Goal: Task Accomplishment & Management: Complete application form

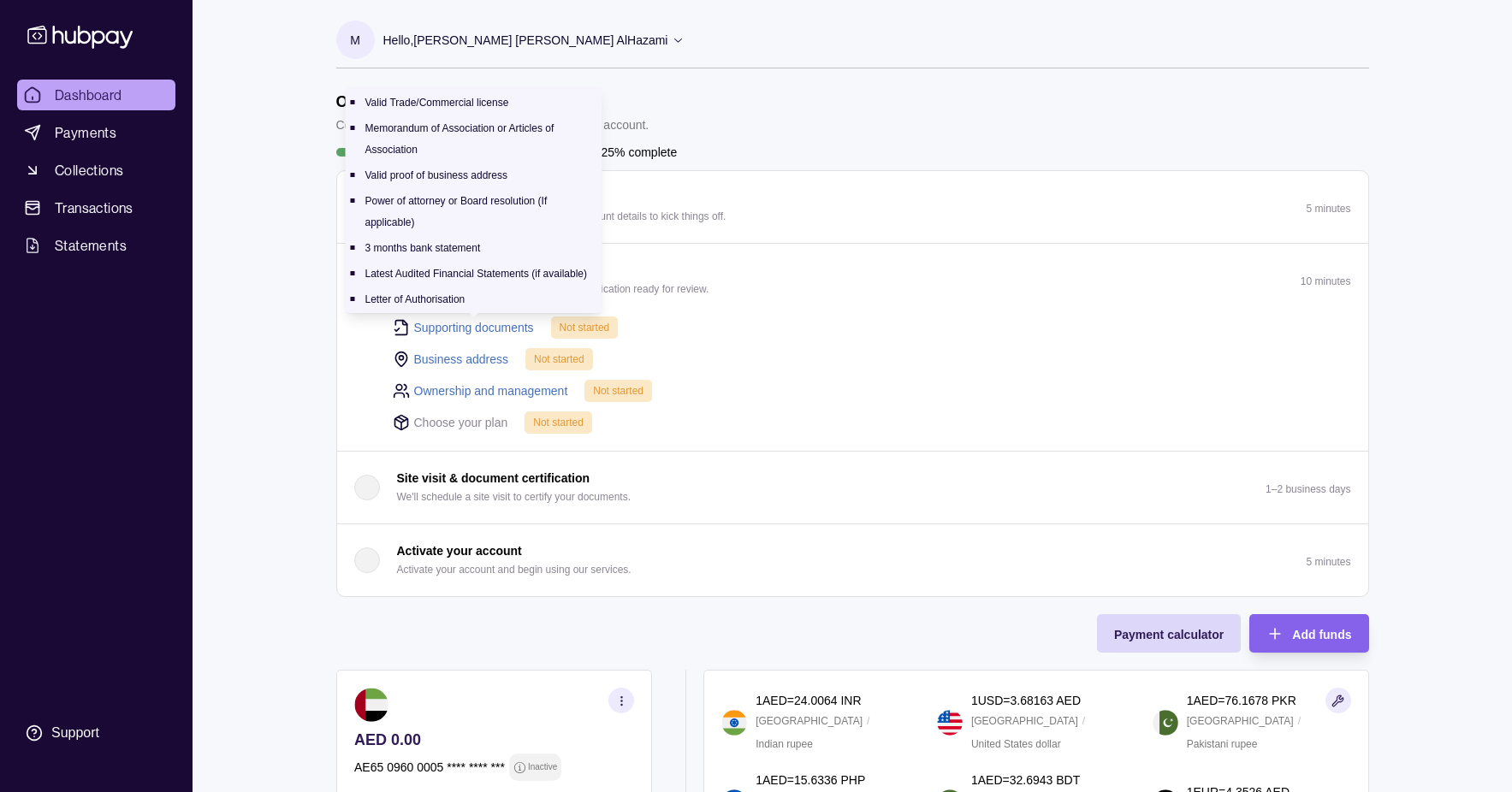
click at [484, 325] on link "Supporting documents" at bounding box center [474, 327] width 120 height 19
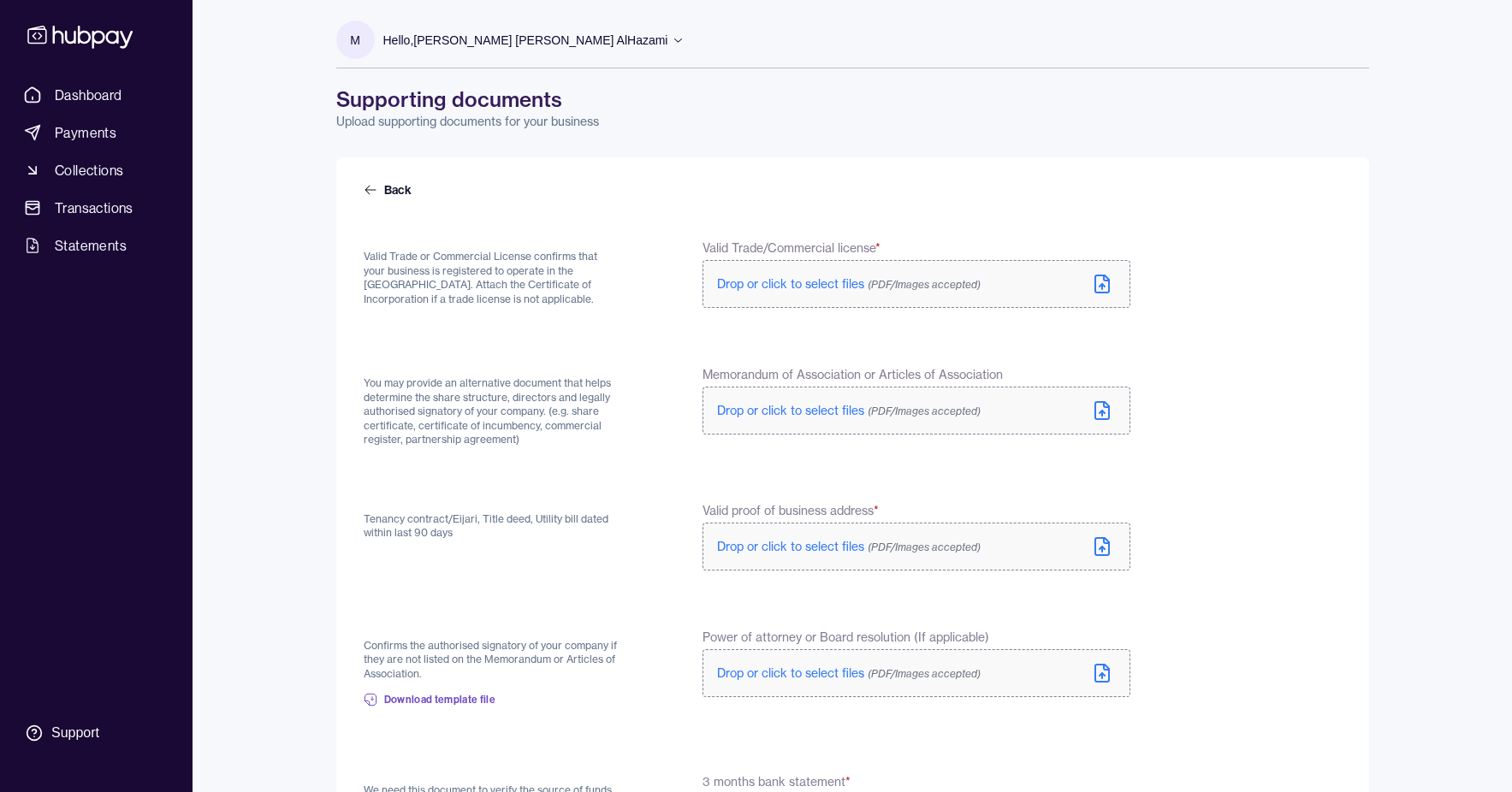
click at [829, 374] on span "Memorandum of Association or Articles of Association" at bounding box center [852, 374] width 300 height 17
drag, startPoint x: 706, startPoint y: 374, endPoint x: 1027, endPoint y: 373, distance: 321.0
click at [1027, 373] on label "Memorandum of Association or Articles of Association" at bounding box center [916, 374] width 427 height 17
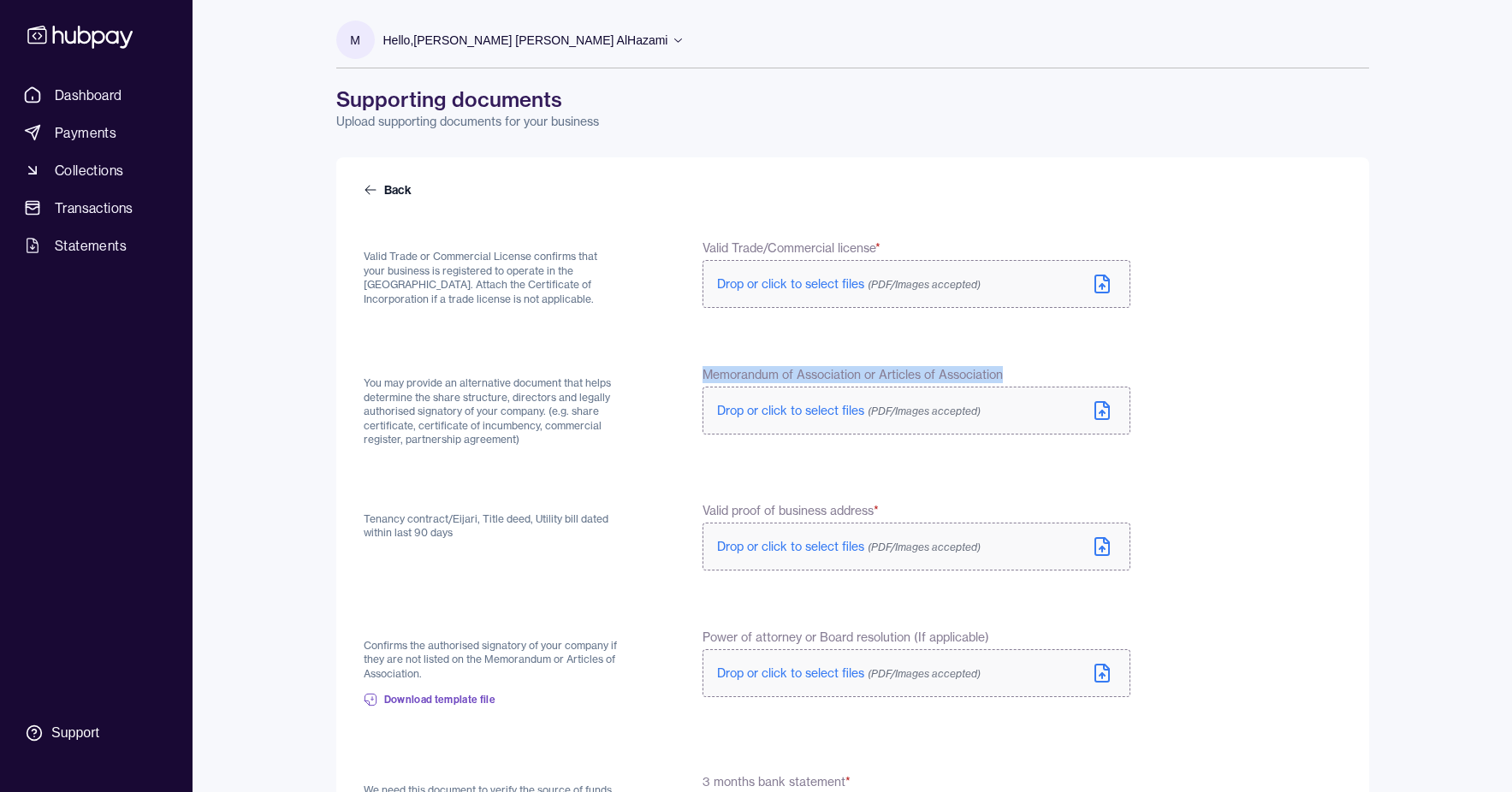
copy span "Memorandum of Association or Articles of Association"
drag, startPoint x: 704, startPoint y: 514, endPoint x: 887, endPoint y: 514, distance: 183.0
click at [887, 514] on div "Tenancy contract/[PERSON_NAME], Title deed, Utility bill dated within last 90 d…" at bounding box center [747, 539] width 766 height 72
copy span "Valid proof of business address *"
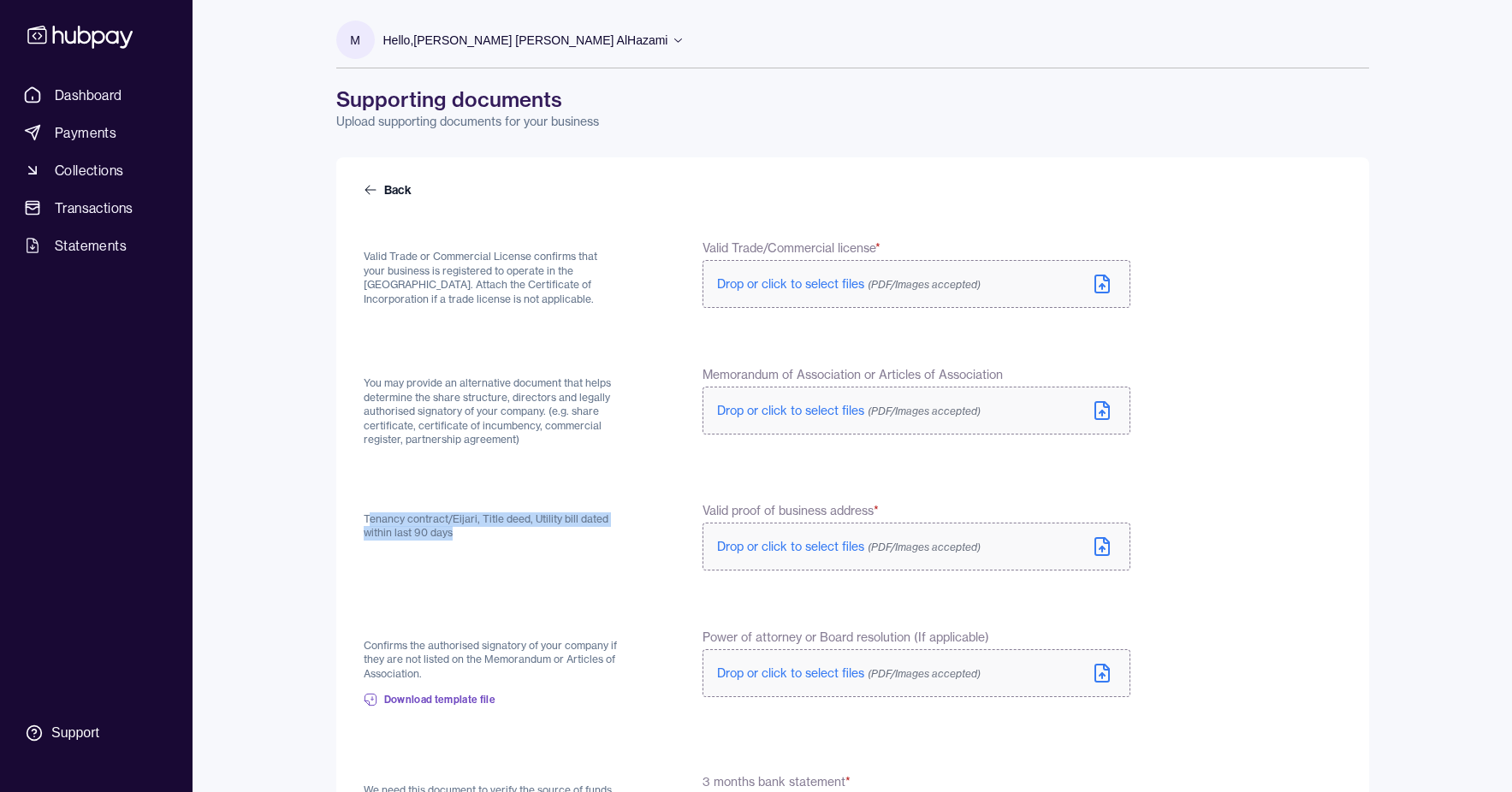
drag, startPoint x: 367, startPoint y: 516, endPoint x: 475, endPoint y: 539, distance: 110.4
click at [475, 539] on p "Tenancy contract/Eijari, Title deed, Utility bill dated within last 90 days" at bounding box center [492, 526] width 258 height 28
drag, startPoint x: 457, startPoint y: 536, endPoint x: 362, endPoint y: 518, distance: 96.7
click at [362, 518] on div "Back Valid Trade or Commercial License confirms that your business is registere…" at bounding box center [852, 712] width 1032 height 1111
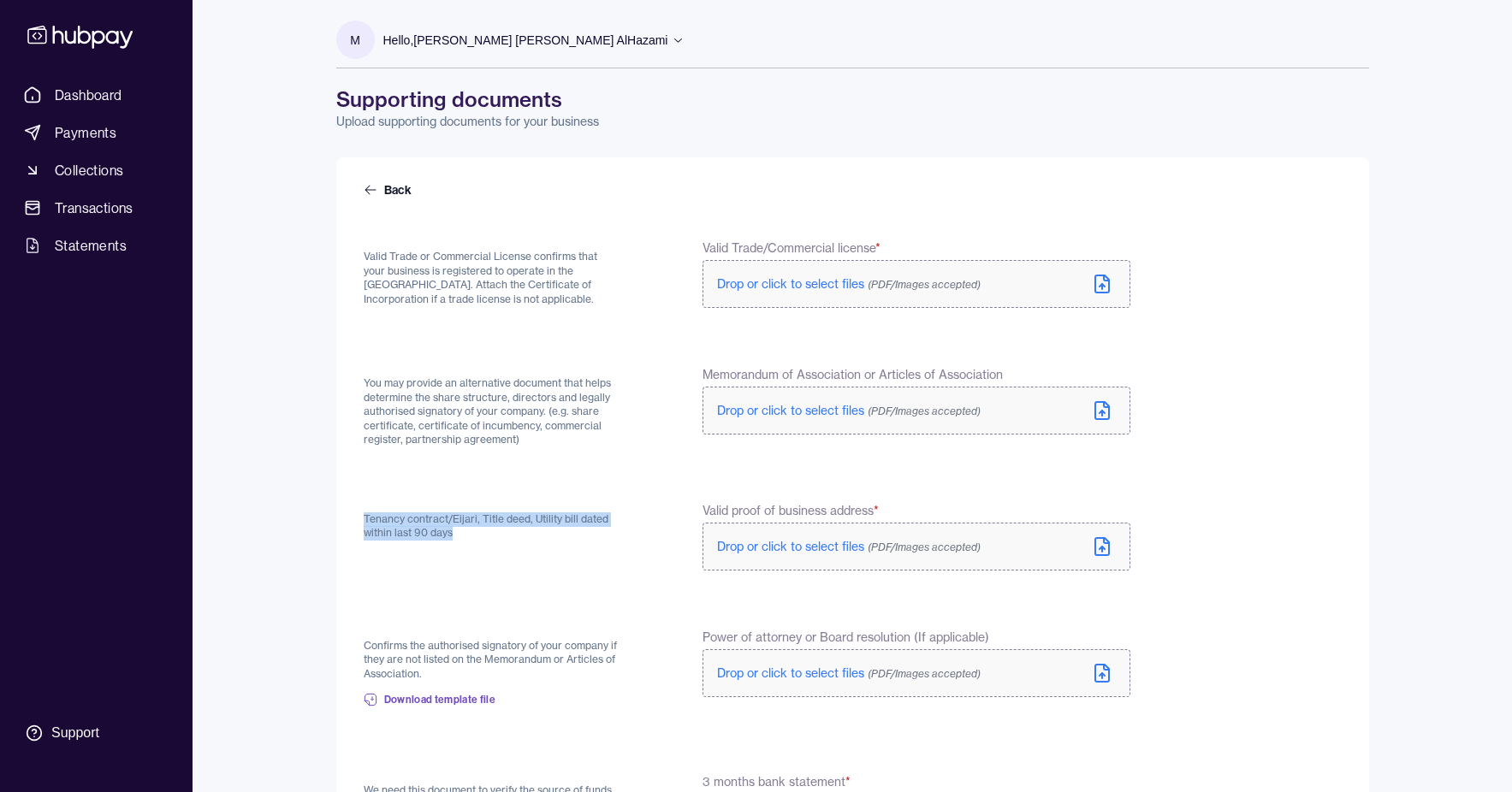
copy p "Tenancy contract/Eijari, Title deed, Utility bill dated within last 90 days"
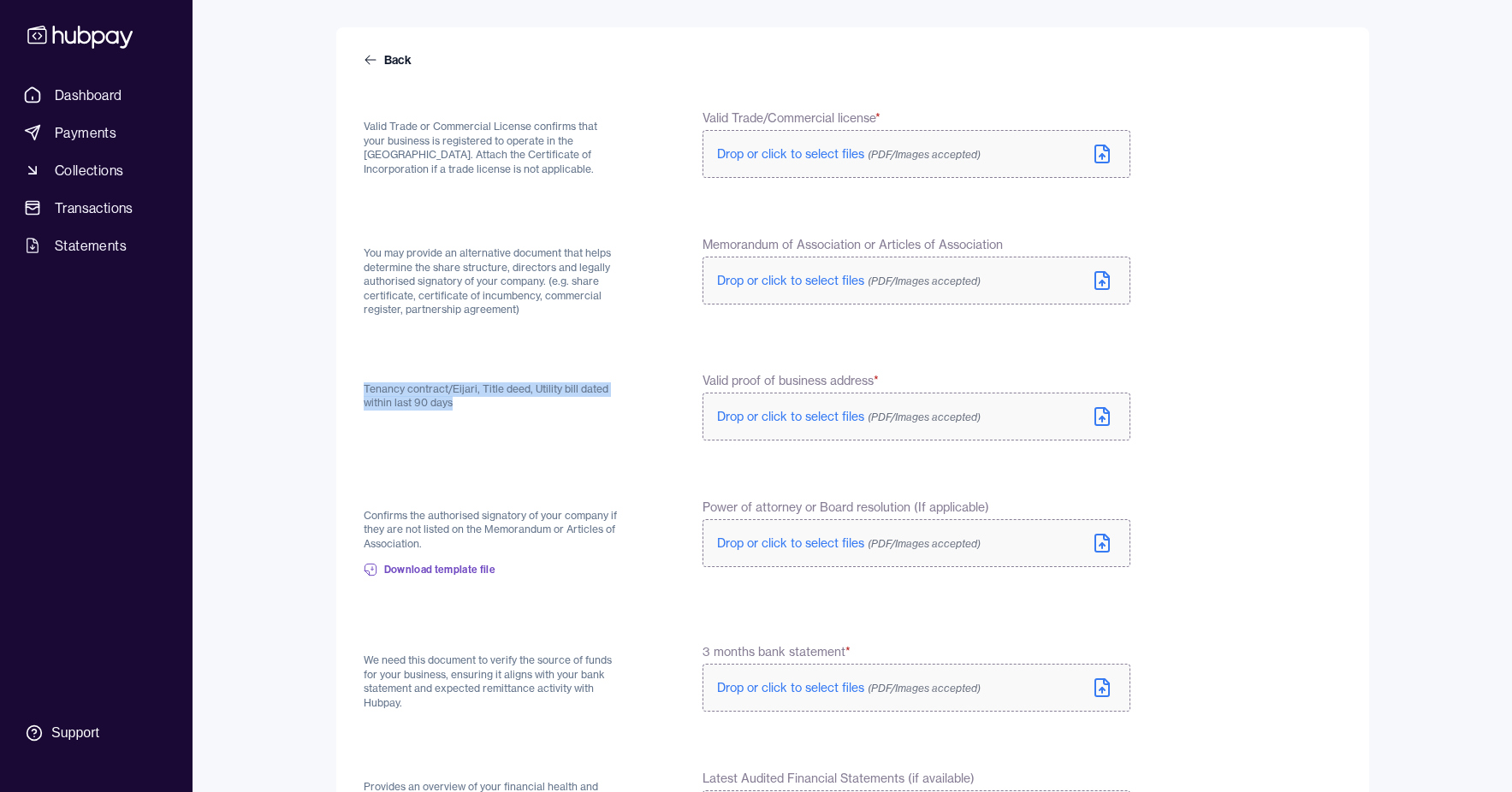
scroll to position [134, 0]
drag, startPoint x: 698, startPoint y: 504, endPoint x: 759, endPoint y: 503, distance: 61.0
click at [873, 503] on div "Confirms the authorised signatory of your company if they are not listed on the…" at bounding box center [747, 541] width 766 height 90
click at [551, 499] on div "Confirms the authorised signatory of your company if they are not listed on the…" at bounding box center [492, 541] width 258 height 90
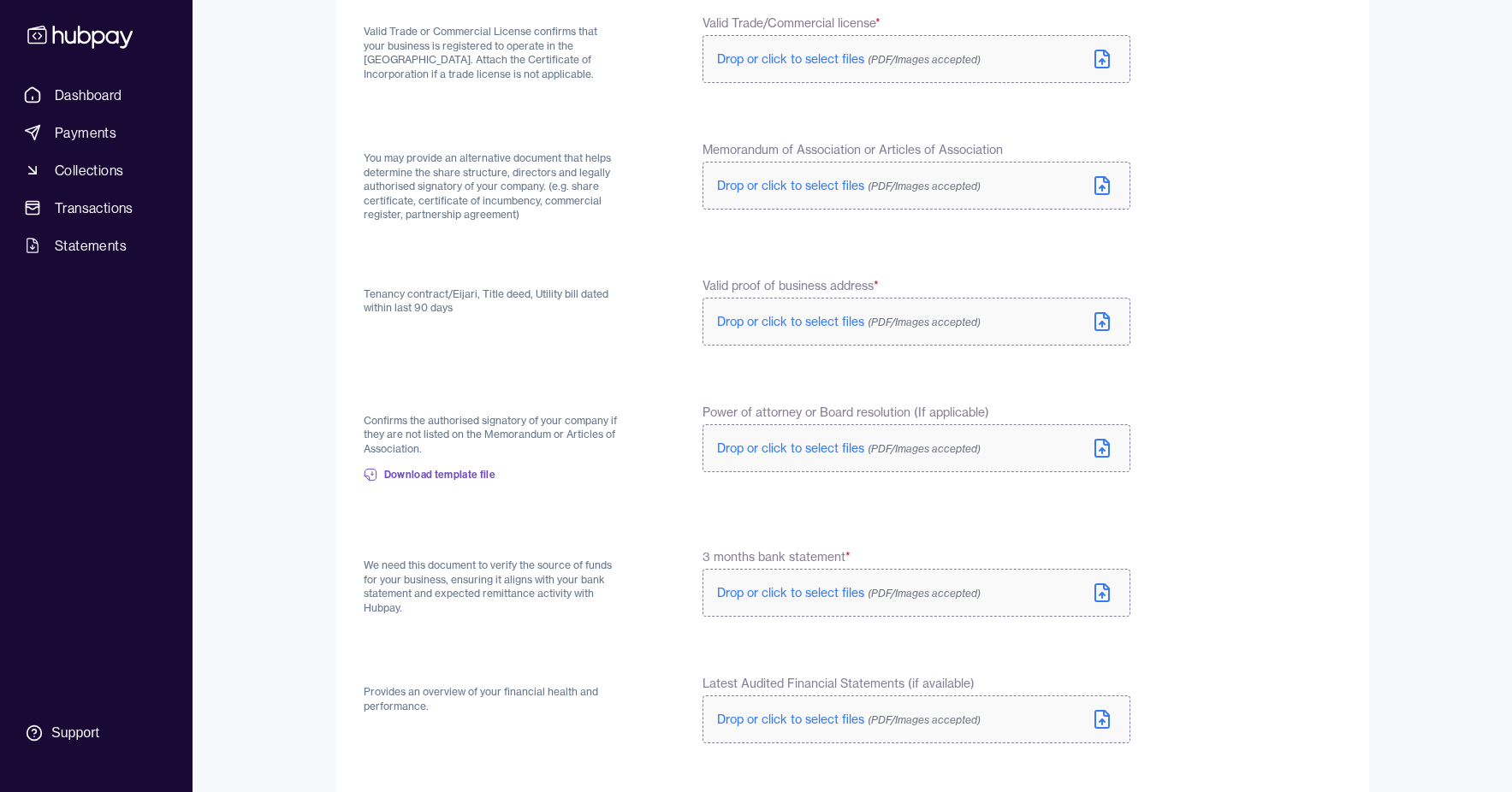
scroll to position [231, 0]
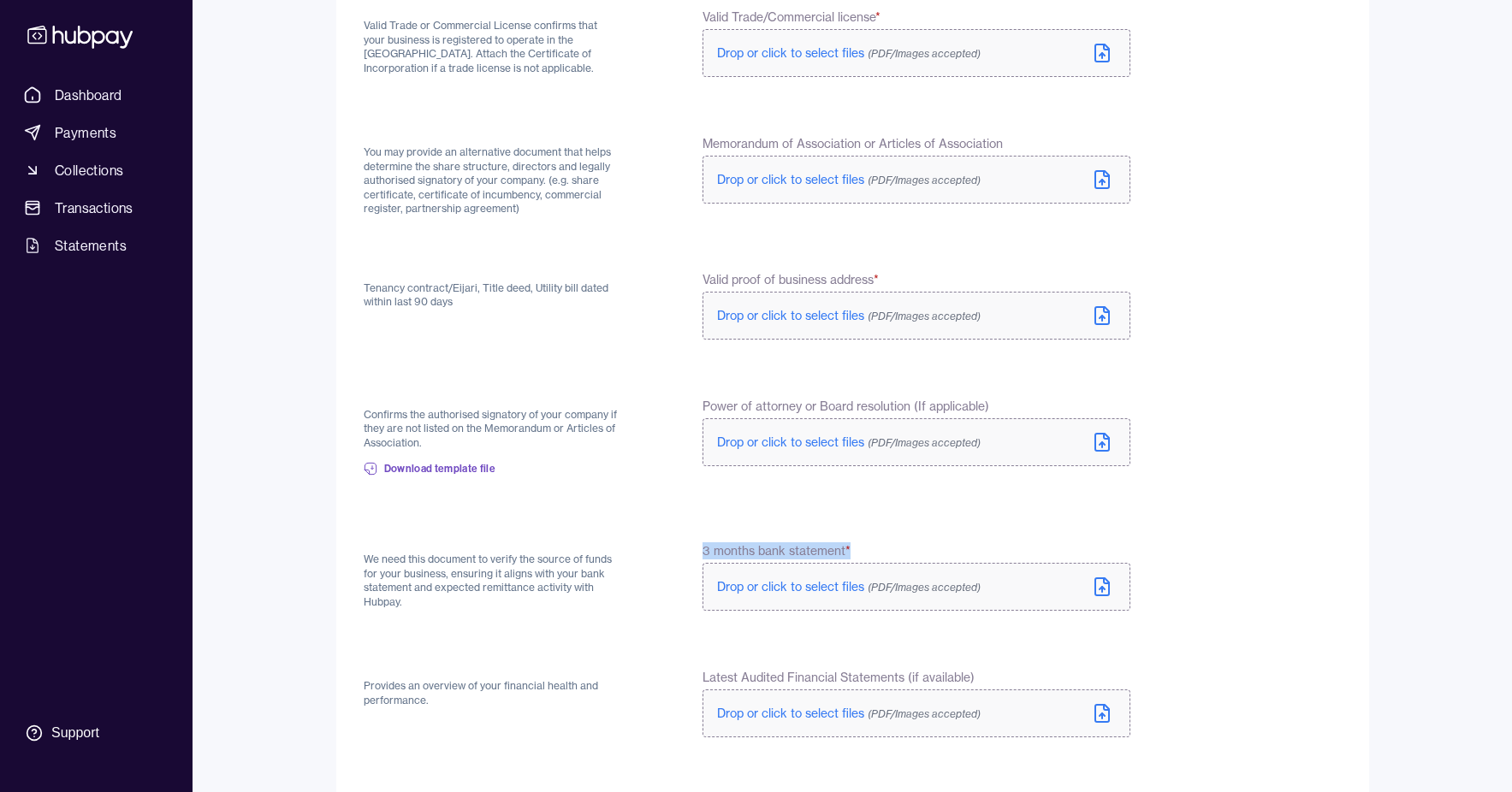
drag, startPoint x: 705, startPoint y: 552, endPoint x: 875, endPoint y: 552, distance: 170.0
click at [875, 552] on div "We need this document to verify the source of funds for your business, ensuring…" at bounding box center [747, 579] width 766 height 72
copy span "3 months bank statement *"
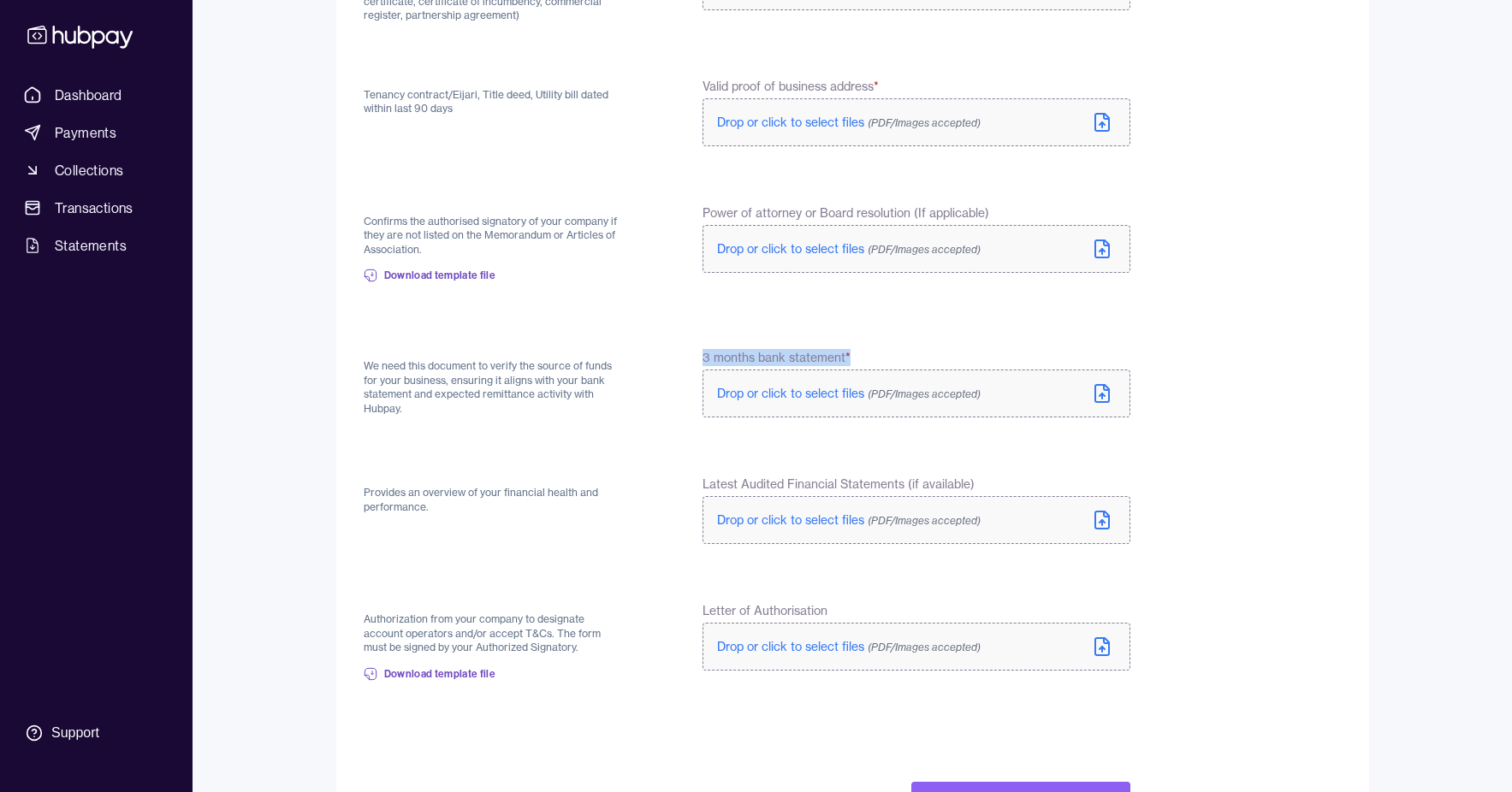
scroll to position [457, 0]
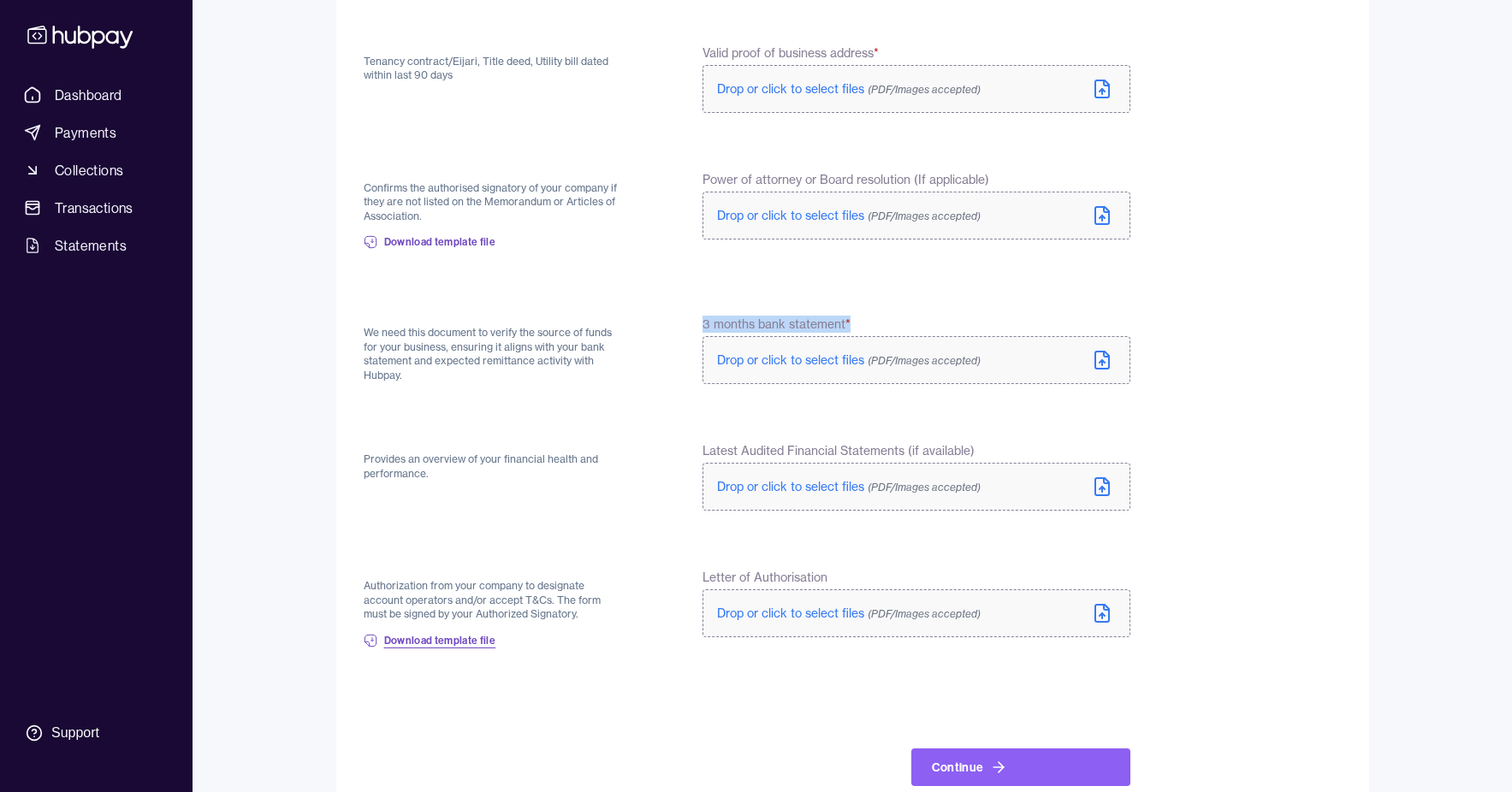
click at [472, 642] on span "Download template file" at bounding box center [440, 640] width 112 height 14
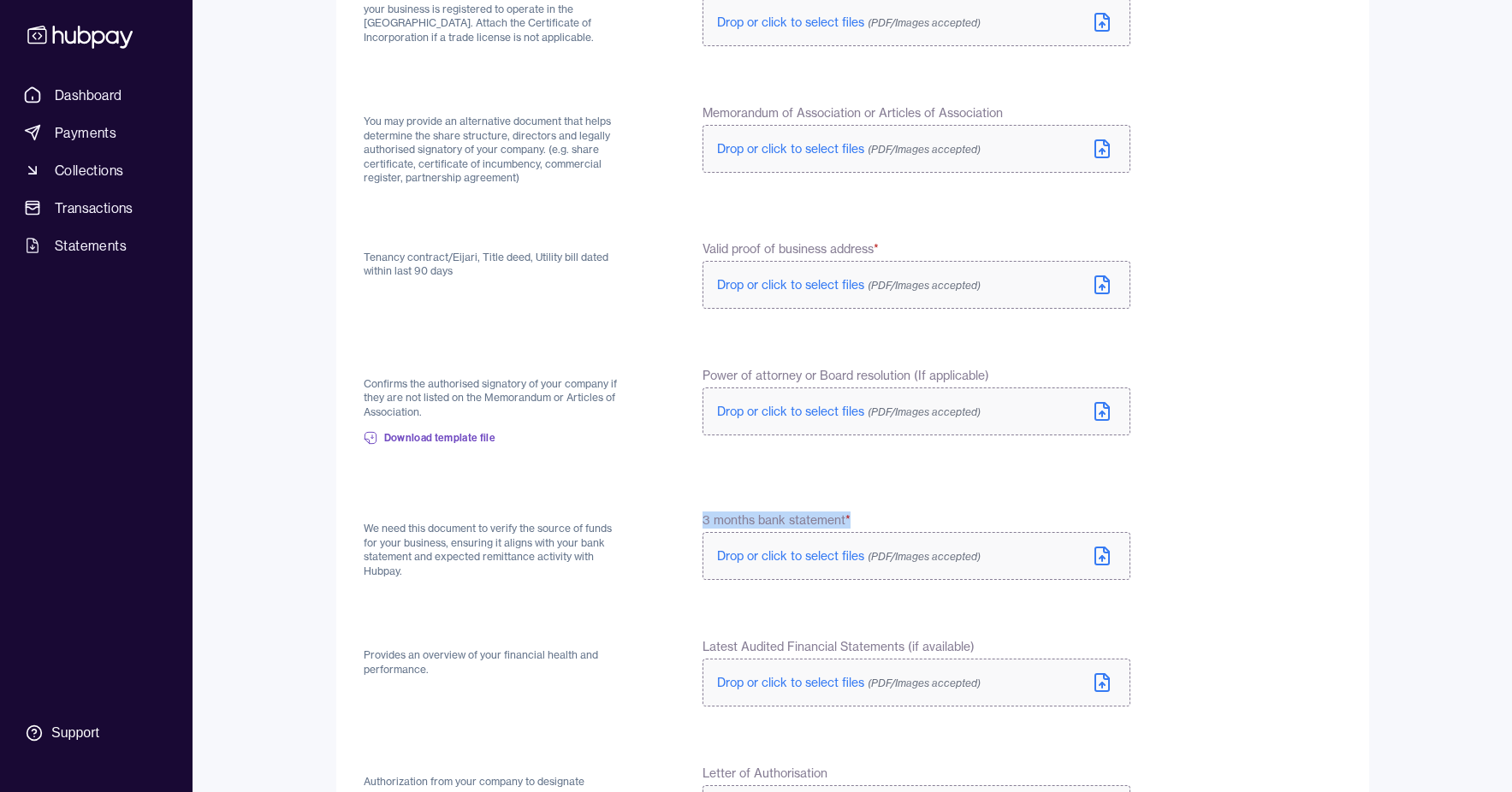
scroll to position [495, 0]
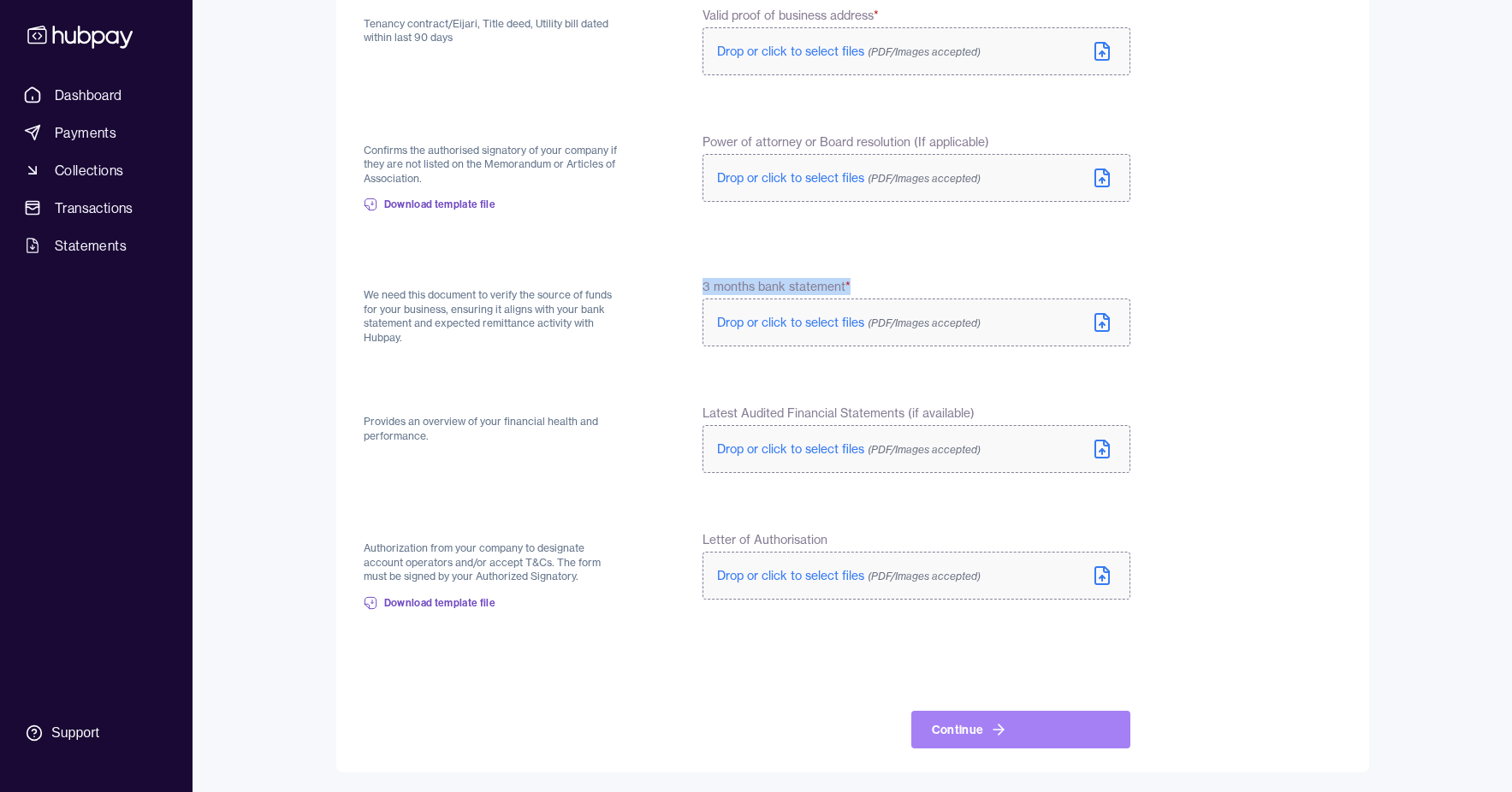
click at [939, 734] on button "Continue" at bounding box center [1020, 731] width 219 height 38
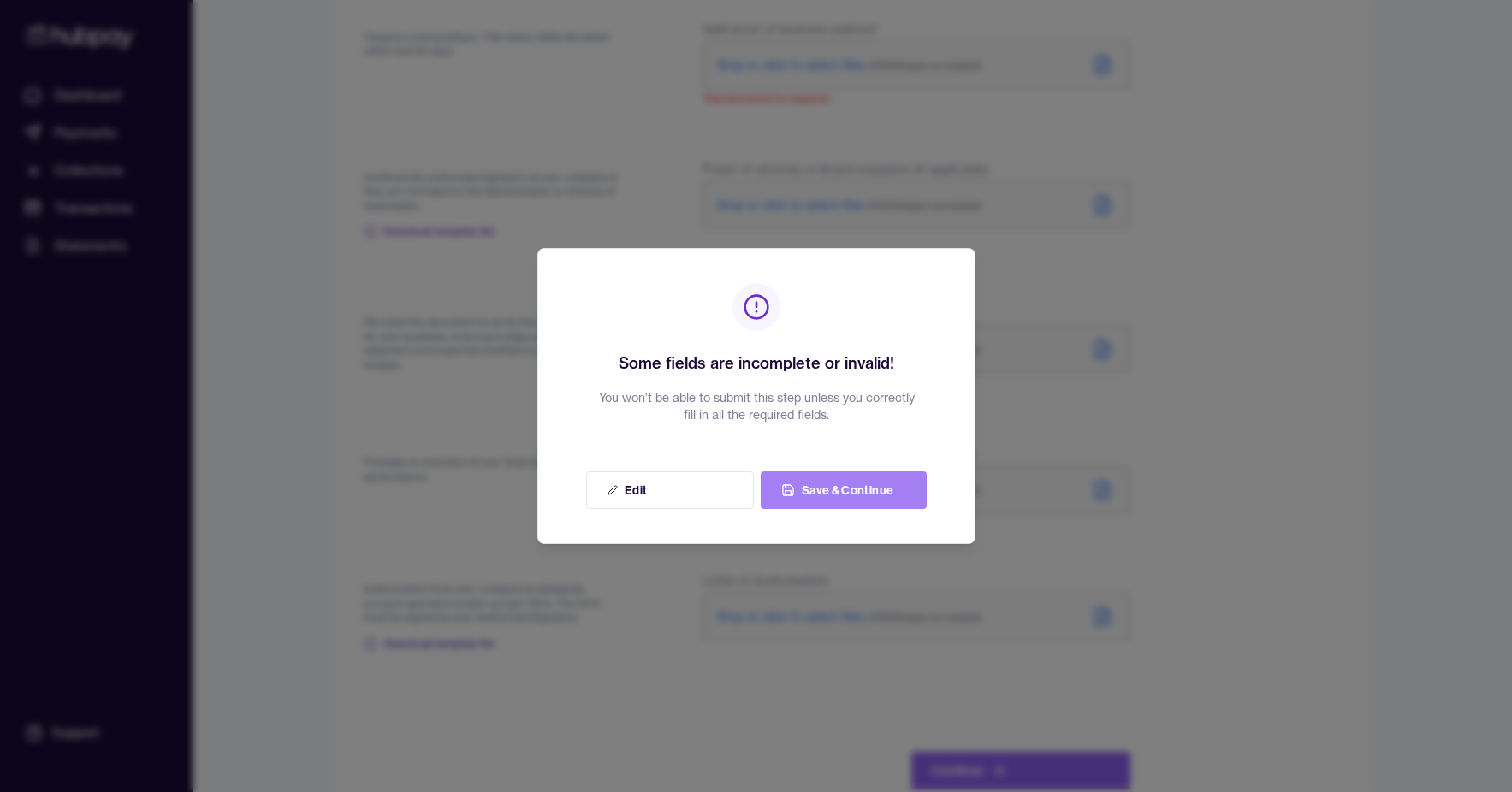
click at [791, 490] on icon at bounding box center [787, 490] width 14 height 14
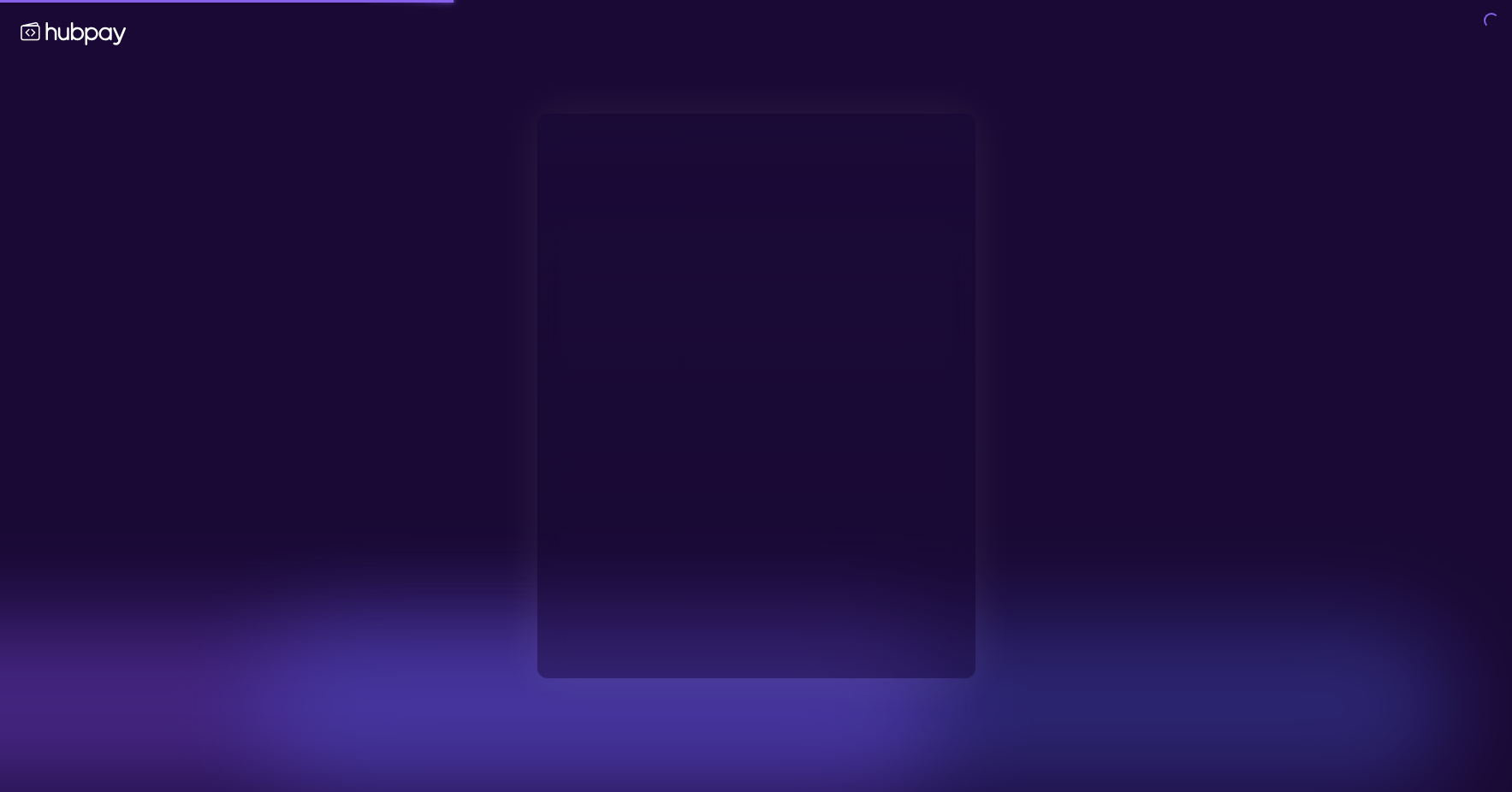
type input "**********"
